Goal: Find specific page/section: Find specific page/section

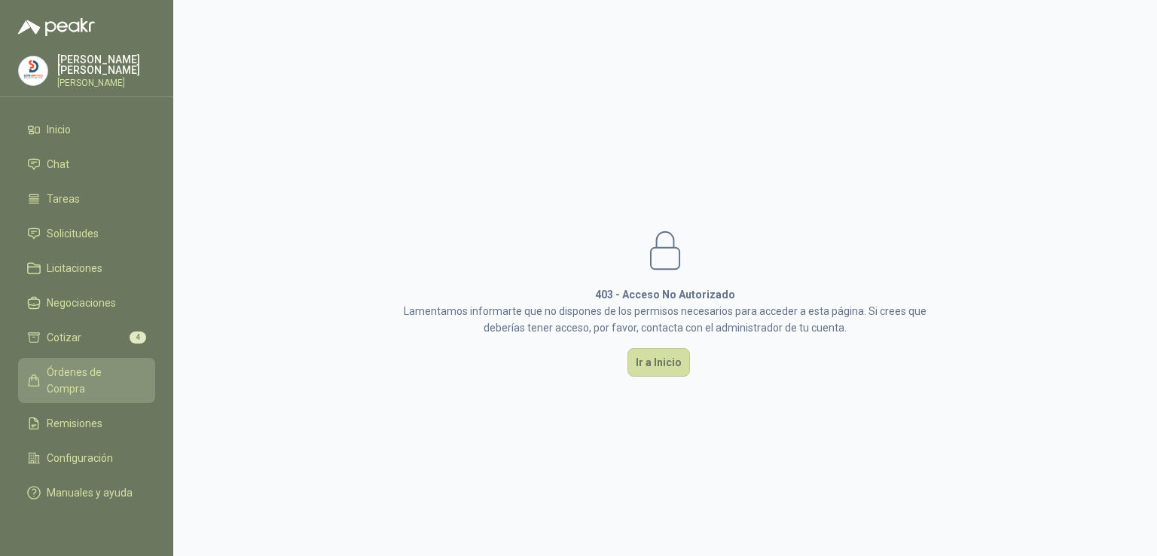
click at [82, 359] on link "Órdenes de Compra" at bounding box center [86, 380] width 137 height 45
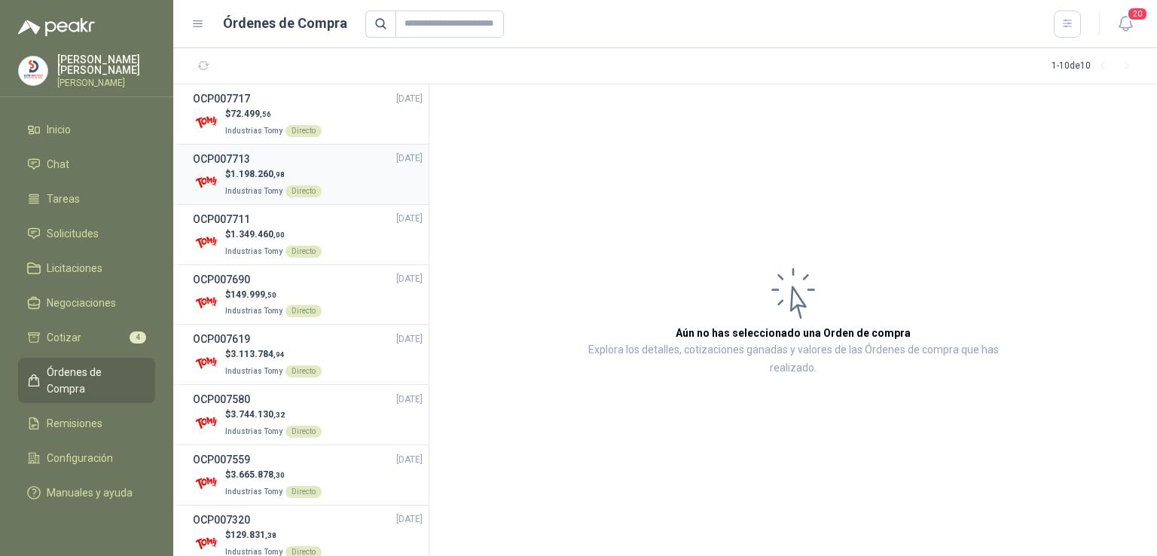
click at [250, 171] on span "1.198.260 ,98" at bounding box center [257, 174] width 54 height 11
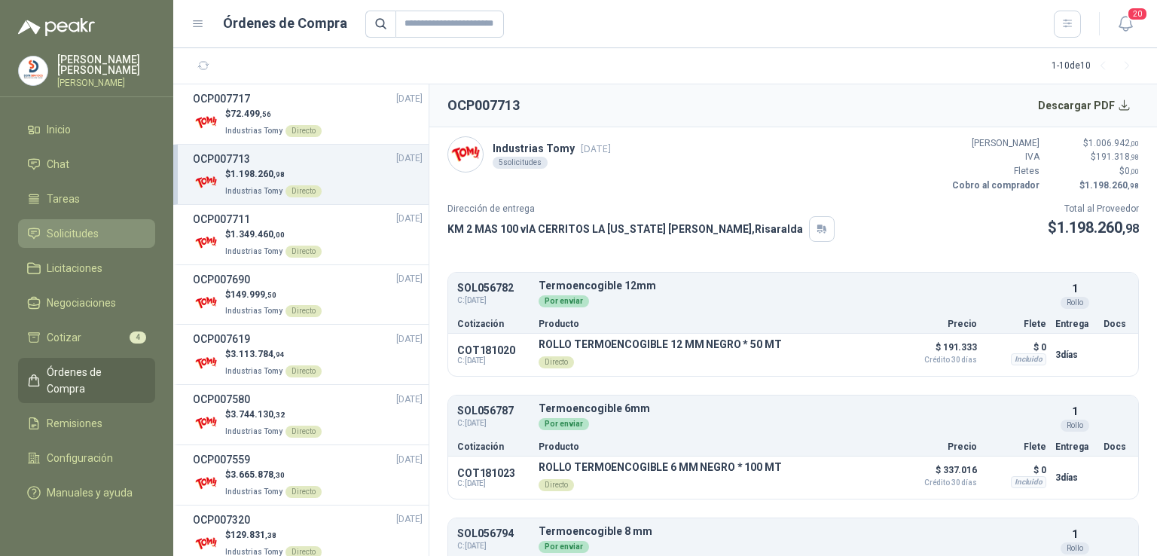
click at [78, 233] on span "Solicitudes" at bounding box center [73, 233] width 52 height 17
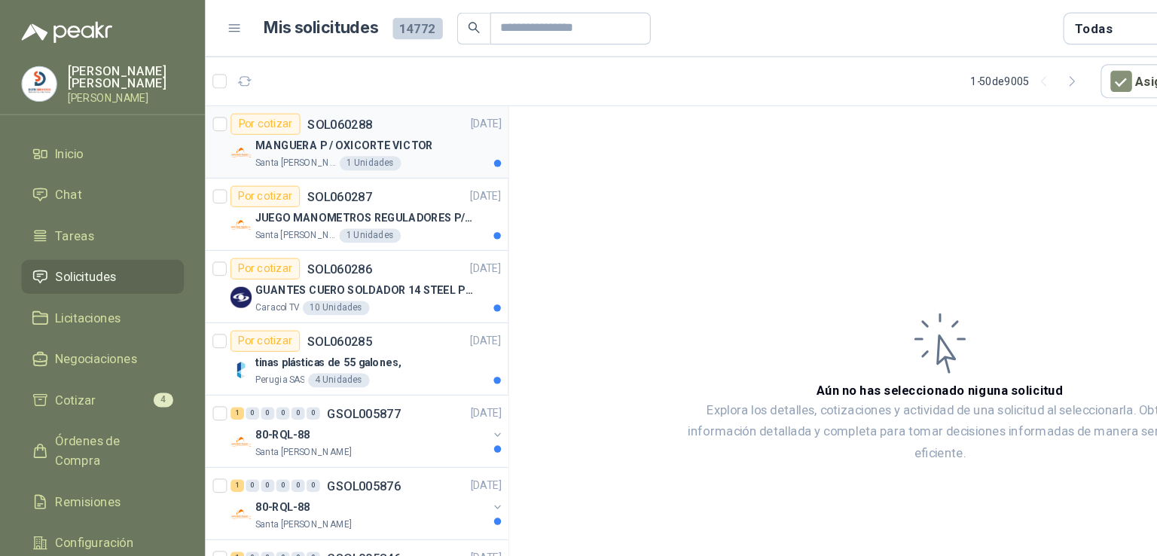
click at [273, 120] on p "MANGUERA P / OXICORTE VICTOR" at bounding box center [290, 123] width 150 height 14
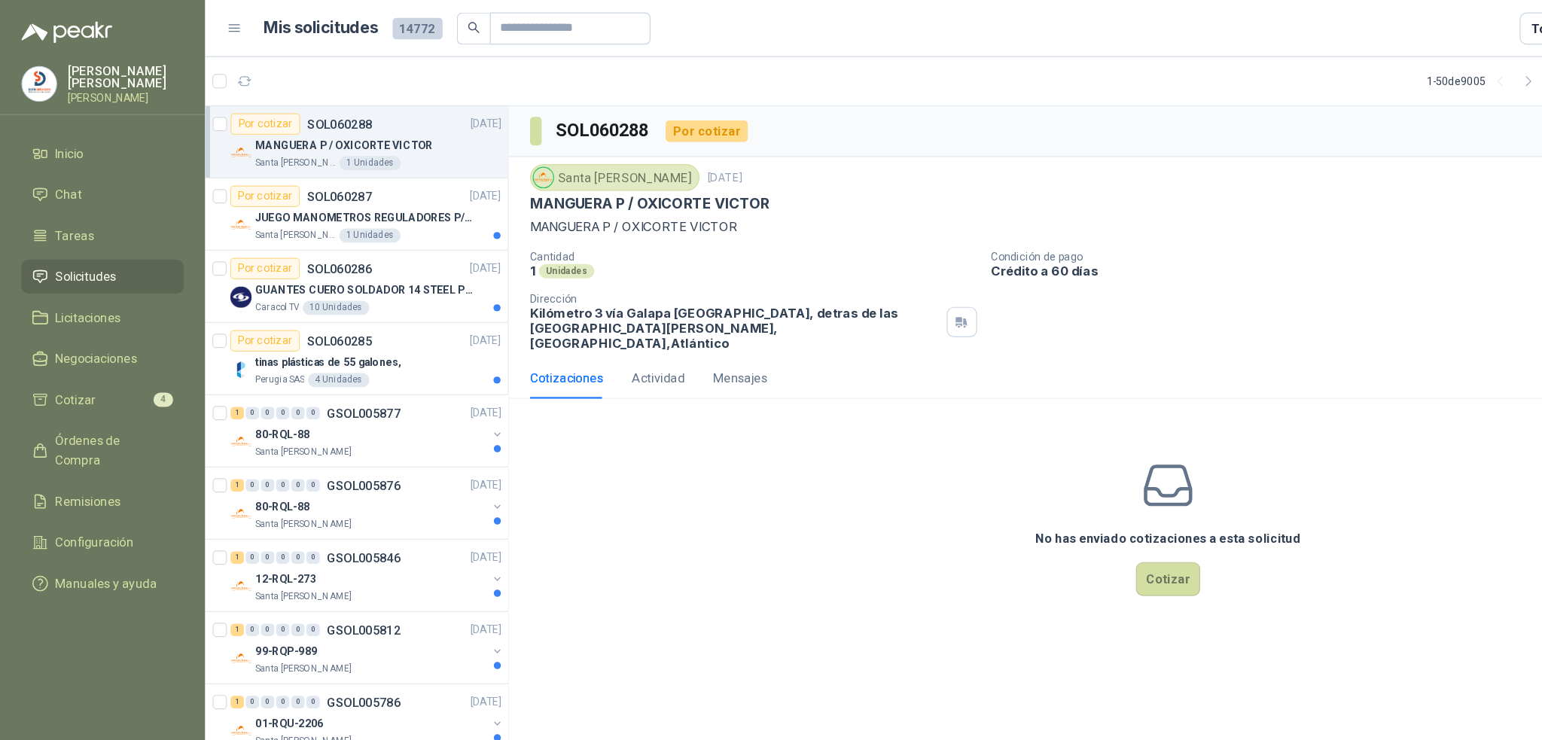
click at [181, 22] on header "Mis solicitudes 14772 Todas 20" at bounding box center [857, 24] width 1369 height 48
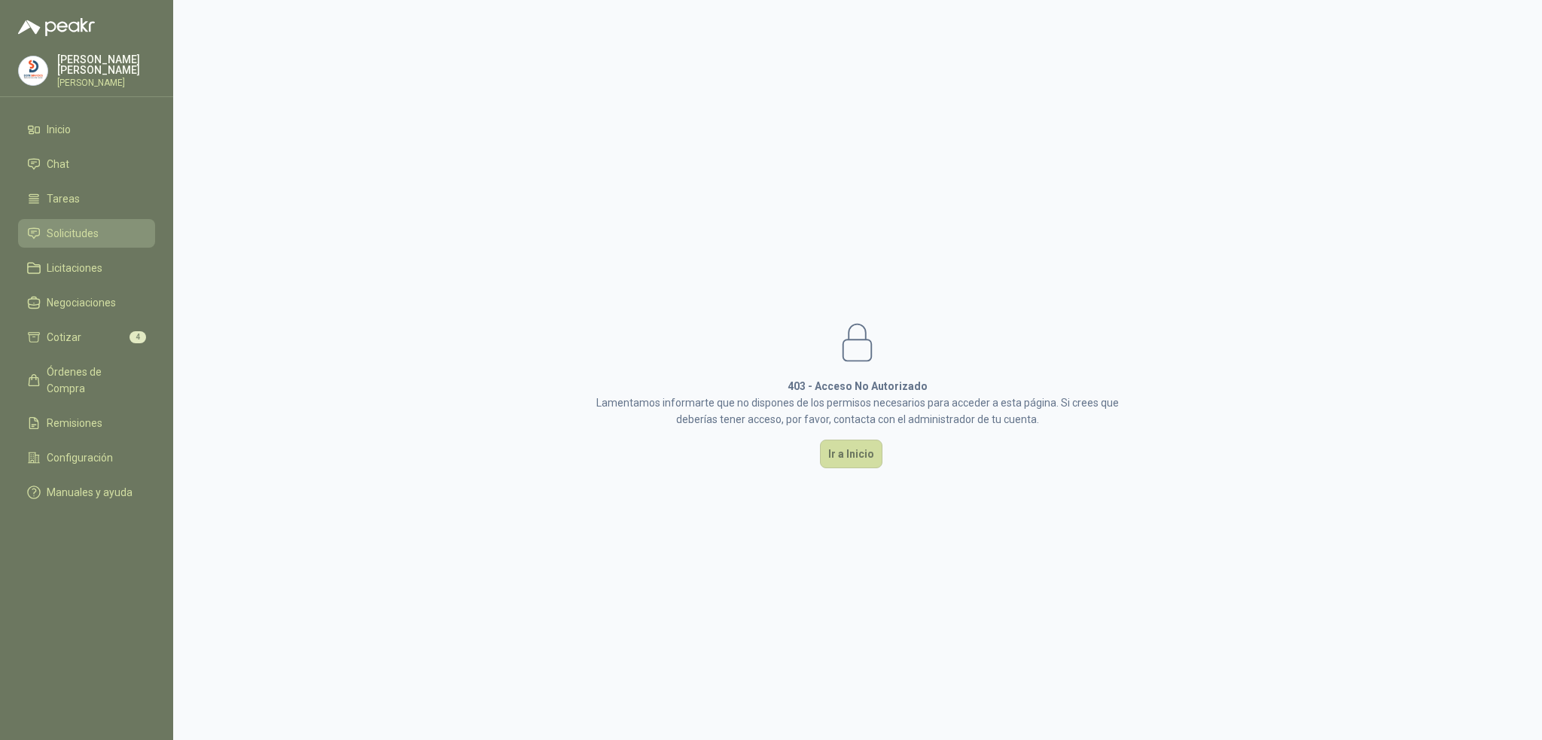
click at [101, 236] on li "Solicitudes" at bounding box center [86, 233] width 119 height 17
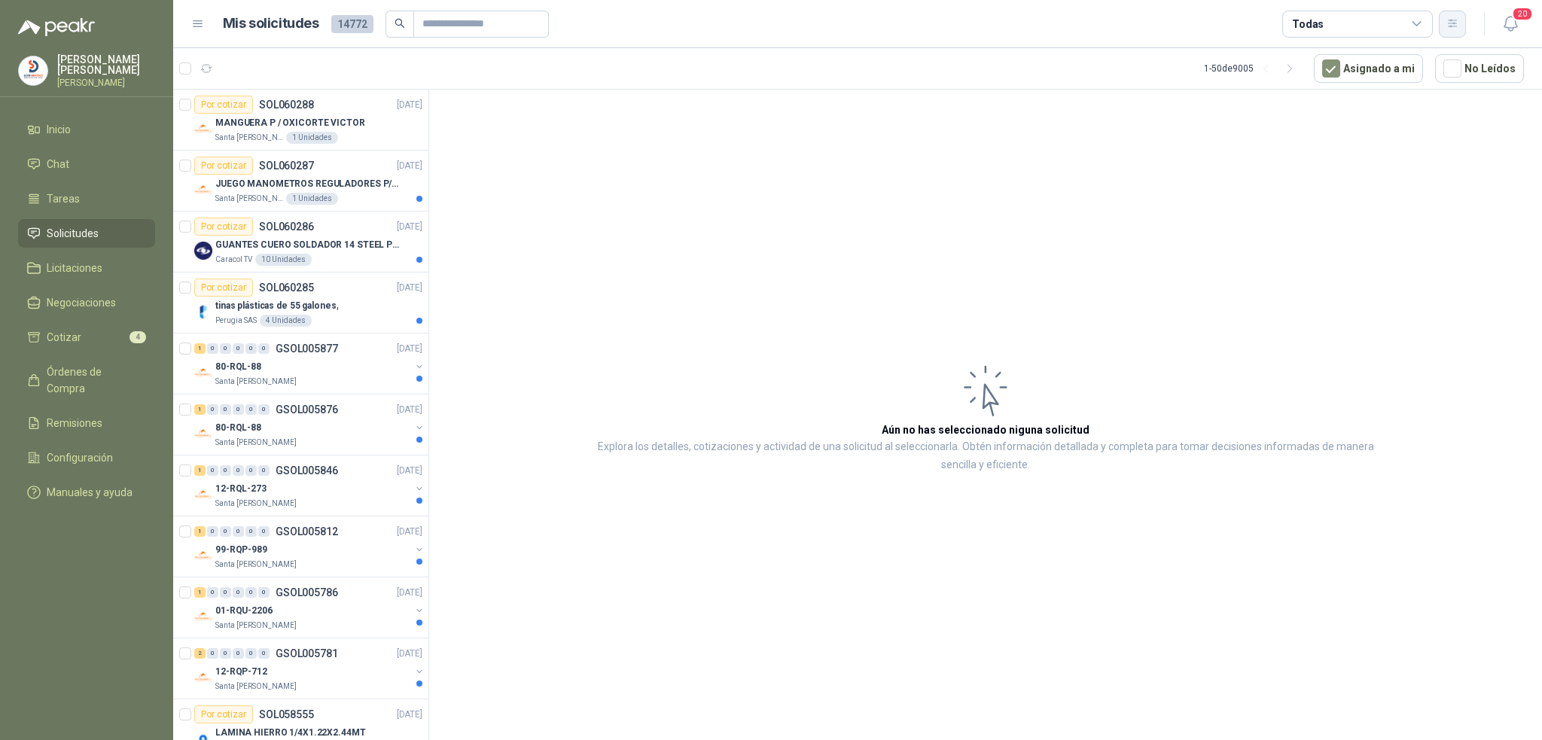
click at [1450, 32] on button "button" at bounding box center [1452, 24] width 27 height 27
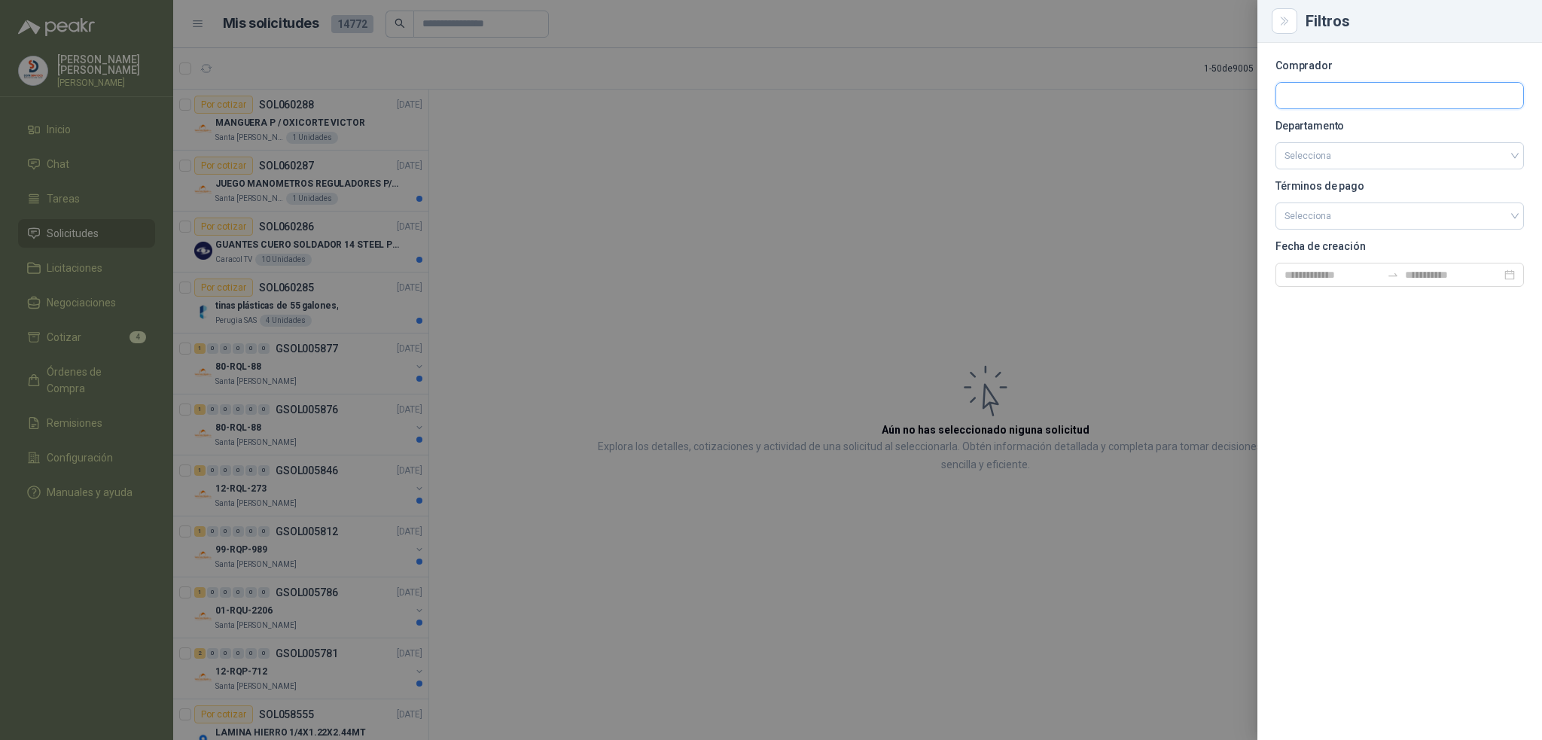
click at [1355, 102] on input "text" at bounding box center [1399, 96] width 247 height 26
type input "****"
click at [1348, 127] on p "Industrias Tomy" at bounding box center [1368, 127] width 114 height 9
click at [1348, 127] on p "Departamento" at bounding box center [1400, 125] width 248 height 9
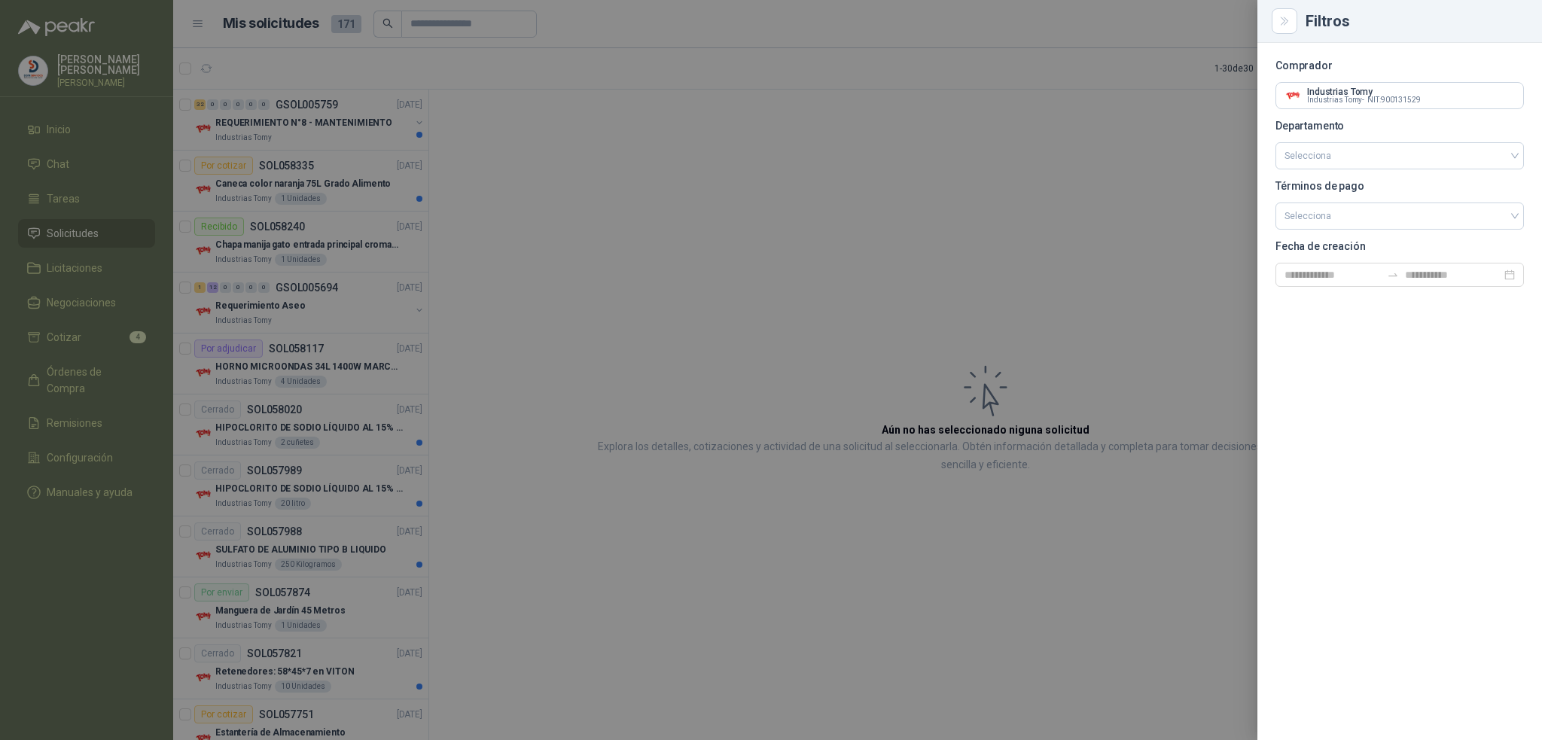
click at [656, 268] on div at bounding box center [771, 370] width 1542 height 740
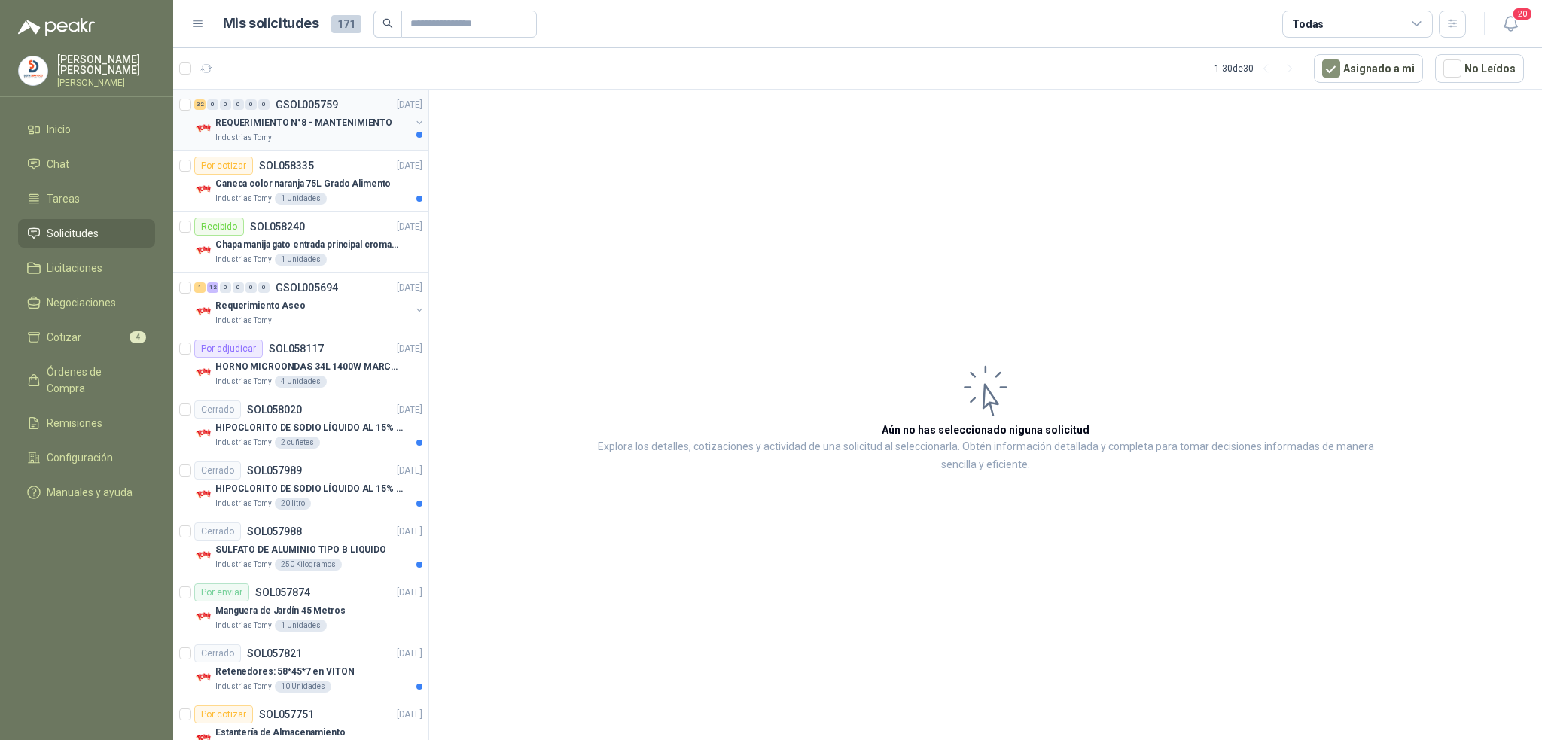
click at [312, 114] on div "REQUERIMIENTO N°8 - MANTENIMIENTO" at bounding box center [312, 123] width 195 height 18
